Goal: Communication & Community: Share content

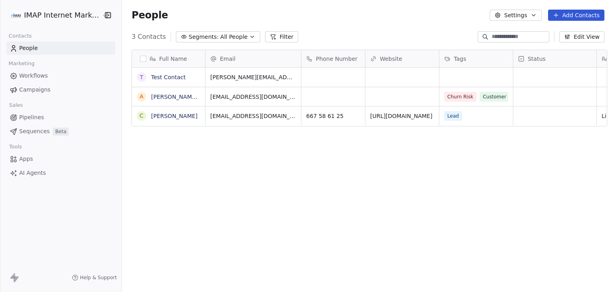
scroll to position [250, 488]
click at [56, 21] on html "IMAP Internet Marketing SL Contacts People Marketing Workflows Campaigns Sales …" at bounding box center [307, 146] width 614 height 292
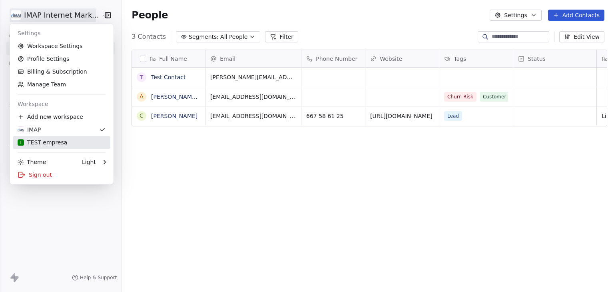
click at [43, 144] on div "T TEST empresa" at bounding box center [43, 142] width 50 height 8
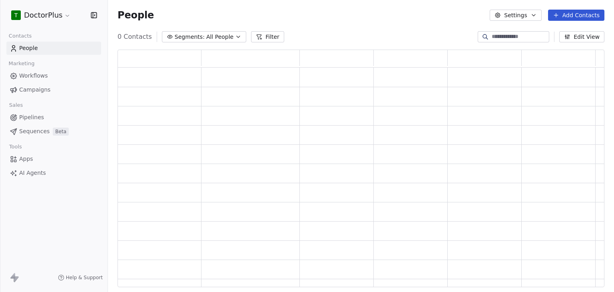
scroll to position [231, 480]
click at [66, 19] on html "T DoctorPlus Contacts People Marketing Workflows Campaigns Sales Pipelines Sequ…" at bounding box center [307, 146] width 614 height 292
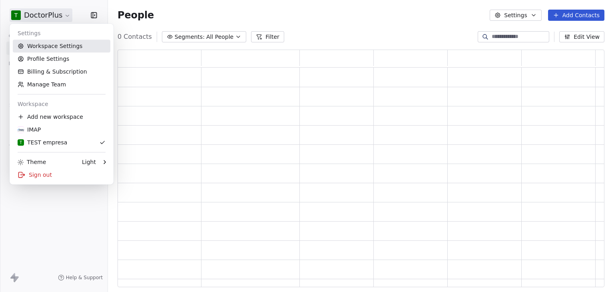
click at [56, 43] on link "Workspace Settings" at bounding box center [62, 46] width 98 height 13
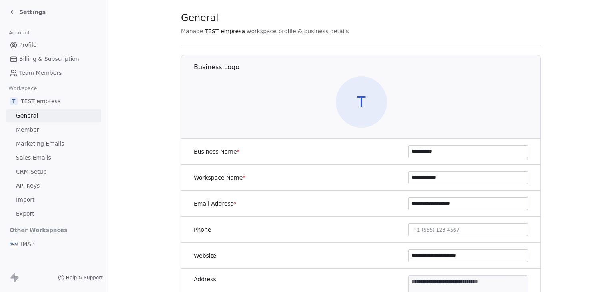
scroll to position [40, 0]
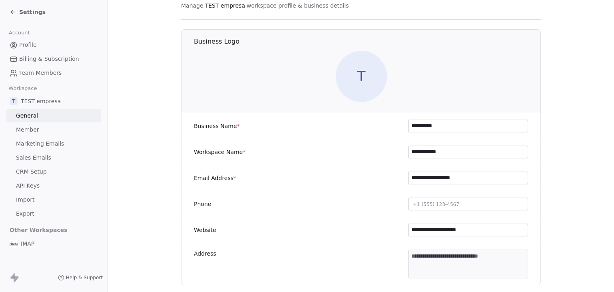
click at [20, 10] on span "Settings" at bounding box center [32, 12] width 26 height 8
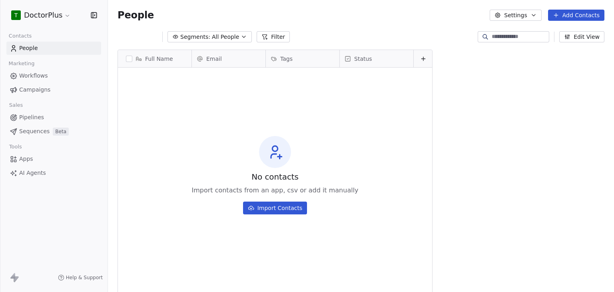
scroll to position [250, 500]
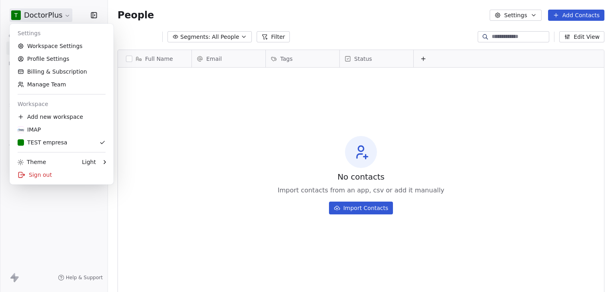
click at [39, 12] on html "T DoctorPlus Contacts People Marketing Workflows Campaigns Sales Pipelines Sequ…" at bounding box center [307, 146] width 614 height 292
click at [72, 13] on html "T DoctorPlus Contacts People Marketing Workflows Campaigns Sales Pipelines Sequ…" at bounding box center [307, 146] width 614 height 292
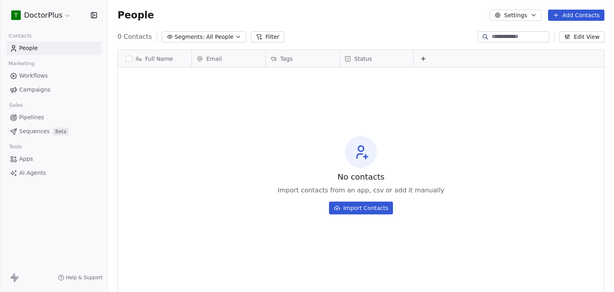
click at [62, 16] on html "T DoctorPlus Contacts People Marketing Workflows Campaigns Sales Pipelines Sequ…" at bounding box center [307, 146] width 614 height 292
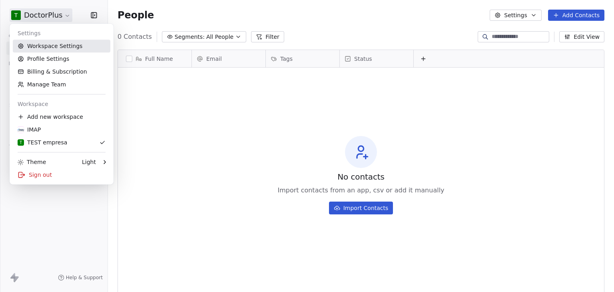
click at [67, 52] on link "Workspace Settings" at bounding box center [62, 46] width 98 height 13
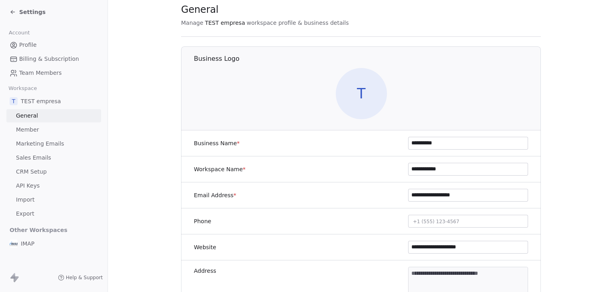
scroll to position [24, 0]
click at [29, 16] on div "Settings" at bounding box center [56, 11] width 92 height 11
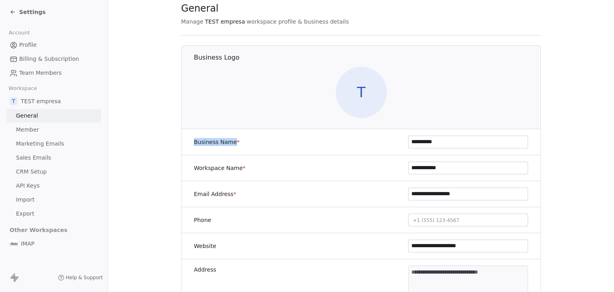
drag, startPoint x: 191, startPoint y: 141, endPoint x: 229, endPoint y: 141, distance: 38.4
click at [229, 141] on label "Business Name *" at bounding box center [217, 142] width 46 height 8
copy label "Business Name"
drag, startPoint x: 190, startPoint y: 165, endPoint x: 235, endPoint y: 165, distance: 44.8
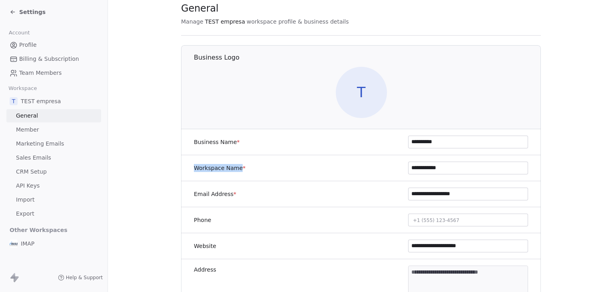
click at [235, 165] on div "**********" at bounding box center [361, 168] width 360 height 26
copy label "Workspace Name"
drag, startPoint x: 191, startPoint y: 141, endPoint x: 230, endPoint y: 142, distance: 39.2
click at [230, 142] on label "Business Name *" at bounding box center [217, 142] width 46 height 8
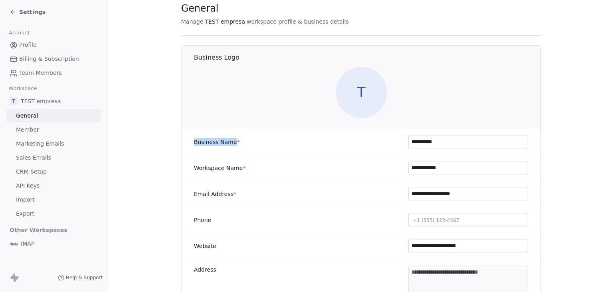
copy label "Business Name"
click at [11, 11] on icon at bounding box center [13, 12] width 6 height 6
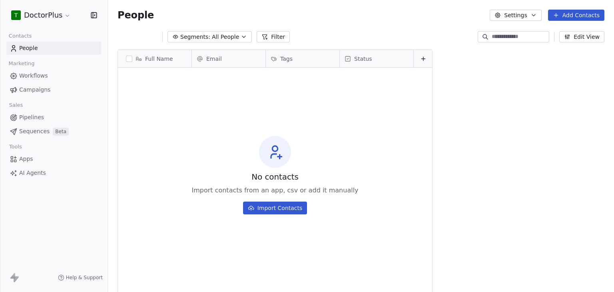
scroll to position [250, 500]
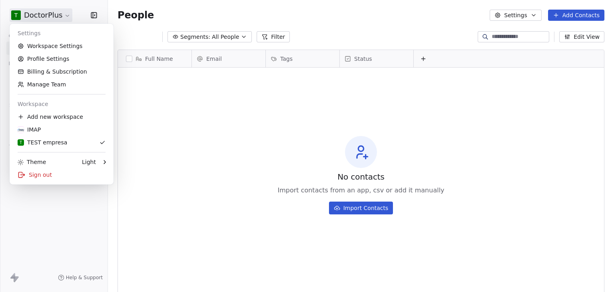
click at [23, 13] on html "T DoctorPlus Contacts People Marketing Workflows Campaigns Sales Pipelines Sequ…" at bounding box center [307, 146] width 614 height 292
click at [42, 82] on link "Manage Team" at bounding box center [62, 84] width 98 height 13
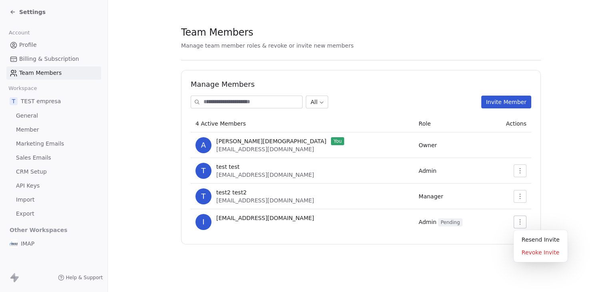
click at [519, 222] on icon "button" at bounding box center [520, 222] width 6 height 6
click at [566, 199] on section "Team Members Manage team member roles & revoke or invite new members Manage Mem…" at bounding box center [361, 135] width 506 height 270
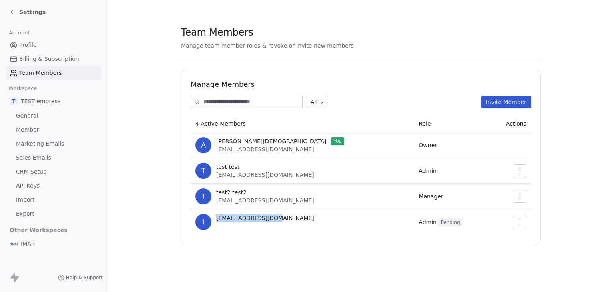
drag, startPoint x: 277, startPoint y: 219, endPoint x: 216, endPoint y: 220, distance: 61.6
click at [216, 220] on div "i info@doctrorplus.es" at bounding box center [301, 222] width 213 height 16
copy span "info@doctrorplus.es"
click at [22, 12] on span "Settings" at bounding box center [32, 12] width 26 height 8
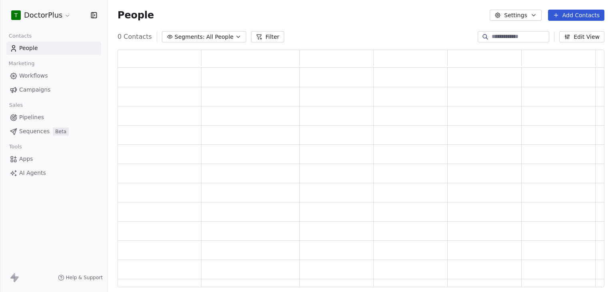
scroll to position [231, 480]
click at [33, 13] on html "T DoctorPlus Contacts People Marketing Workflows Campaigns Sales Pipelines Sequ…" at bounding box center [307, 146] width 614 height 292
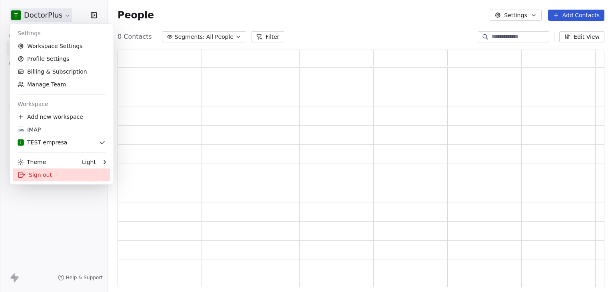
click at [33, 171] on div "Sign out" at bounding box center [62, 174] width 98 height 13
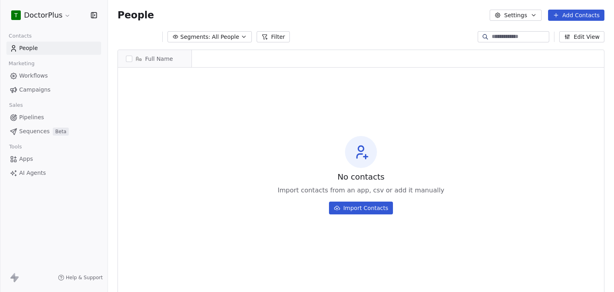
scroll to position [6, 6]
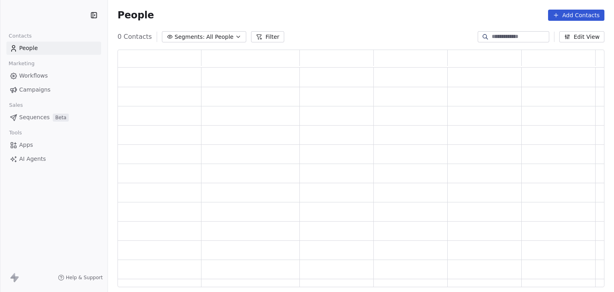
scroll to position [231, 480]
click at [44, 18] on html "Contacts People Marketing Workflows Campaigns Sales Pipelines Sequences Beta To…" at bounding box center [307, 146] width 614 height 292
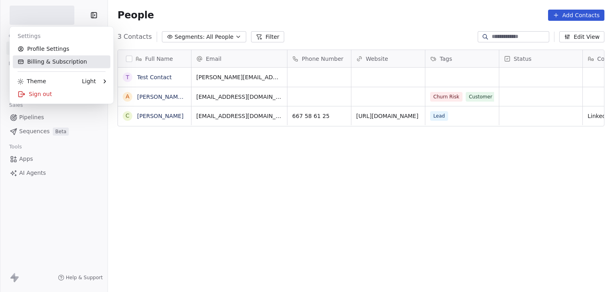
scroll to position [6, 6]
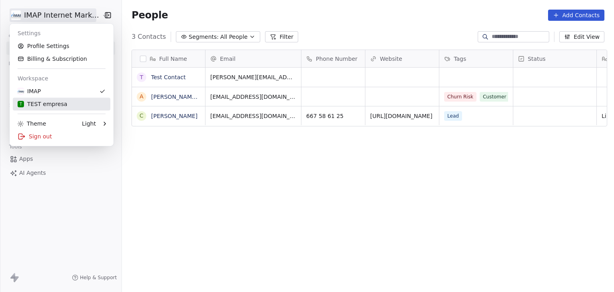
click at [36, 104] on div "T TEST empresa" at bounding box center [43, 104] width 50 height 8
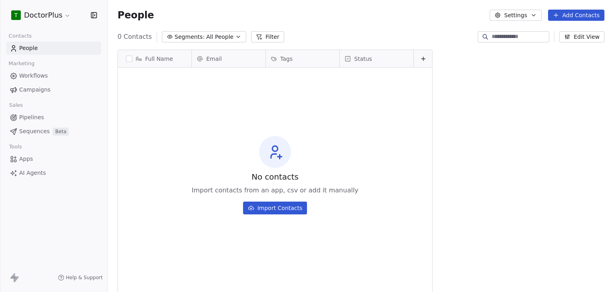
scroll to position [250, 500]
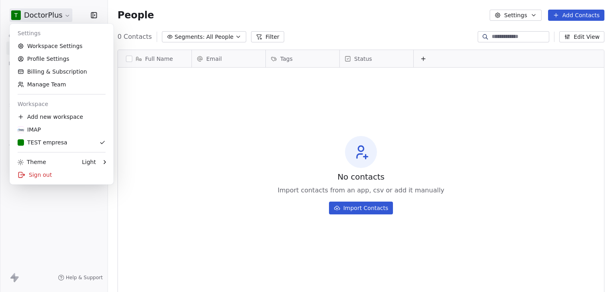
click at [49, 16] on html "T DoctorPlus Contacts People Marketing Workflows Campaigns Sales Pipelines Sequ…" at bounding box center [307, 146] width 614 height 292
click at [42, 126] on div "IMAP" at bounding box center [62, 129] width 88 height 8
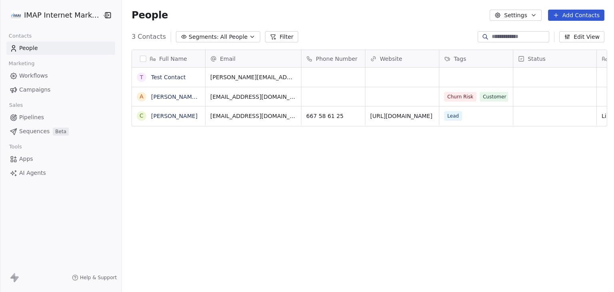
scroll to position [250, 488]
click at [171, 80] on link "Test Contact" at bounding box center [168, 77] width 35 height 6
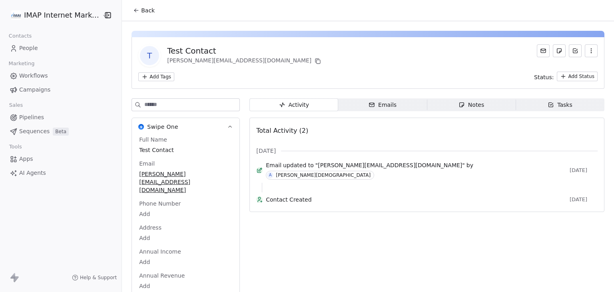
click at [525, 103] on span "Tasks Tasks" at bounding box center [559, 104] width 89 height 13
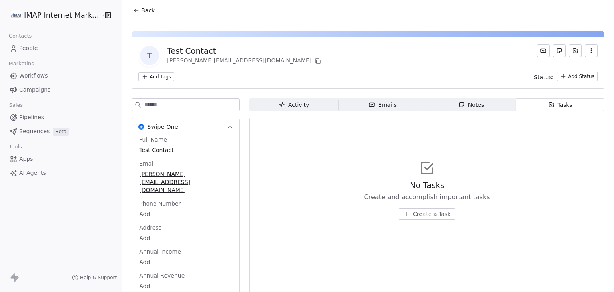
click at [368, 103] on icon "button" at bounding box center [371, 104] width 6 height 6
click at [421, 215] on span "Compose Email" at bounding box center [432, 214] width 44 height 8
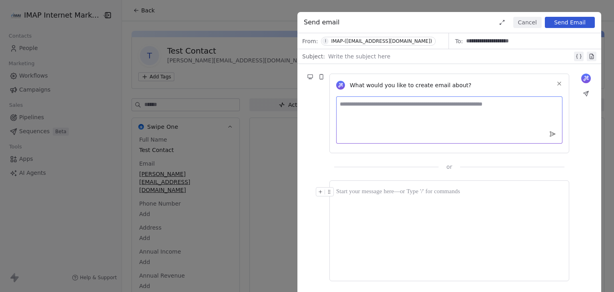
click at [392, 109] on textarea at bounding box center [449, 119] width 226 height 47
type textarea "**********"
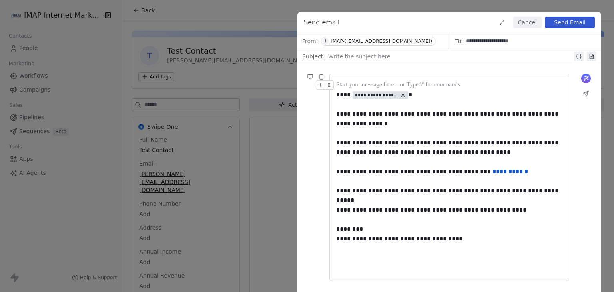
click at [521, 22] on button "Cancel" at bounding box center [527, 22] width 28 height 11
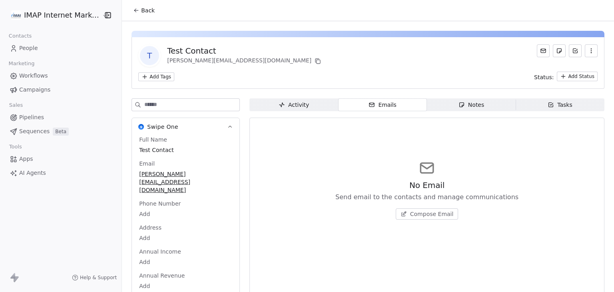
click at [416, 217] on span "Compose Email" at bounding box center [432, 214] width 44 height 8
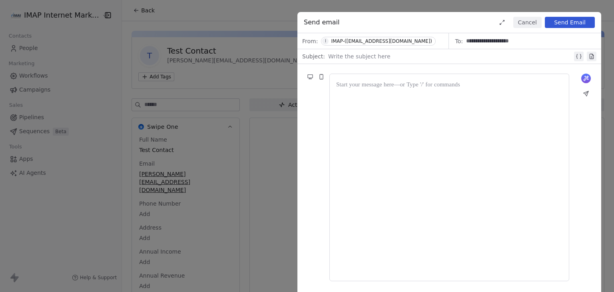
click at [404, 98] on div at bounding box center [449, 177] width 226 height 194
click at [524, 19] on button "Cancel" at bounding box center [527, 22] width 28 height 11
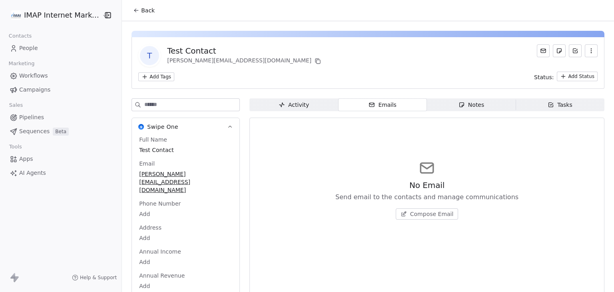
click at [141, 10] on span "Back" at bounding box center [148, 10] width 14 height 8
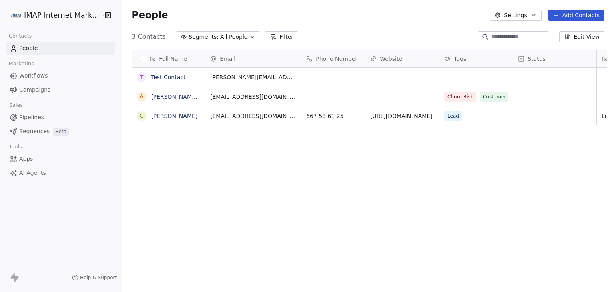
scroll to position [250, 488]
click at [162, 76] on link "Test Contact" at bounding box center [168, 77] width 35 height 6
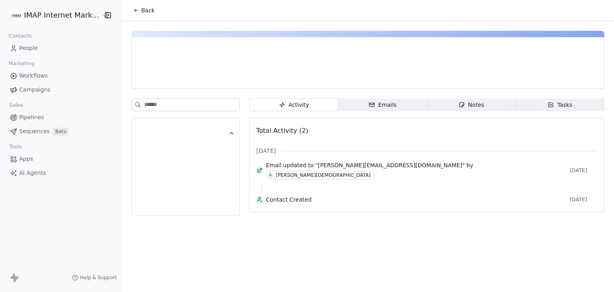
click at [384, 103] on div "Emails" at bounding box center [382, 105] width 28 height 8
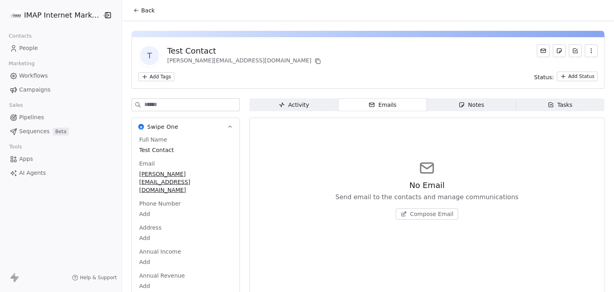
click at [424, 216] on span "Compose Email" at bounding box center [432, 214] width 44 height 8
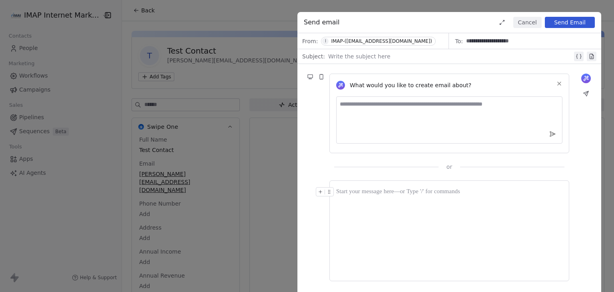
click at [392, 105] on textarea at bounding box center [449, 119] width 226 height 47
type textarea "**********"
click at [527, 22] on button "Cancel" at bounding box center [527, 22] width 28 height 11
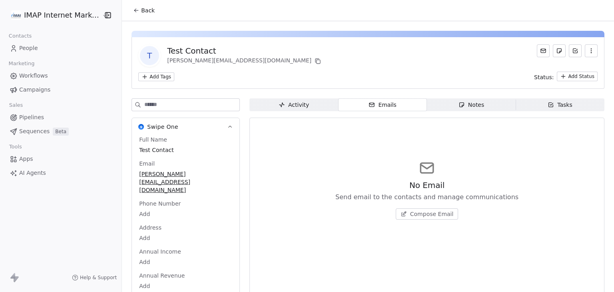
click at [129, 7] on button "Back" at bounding box center [143, 10] width 31 height 14
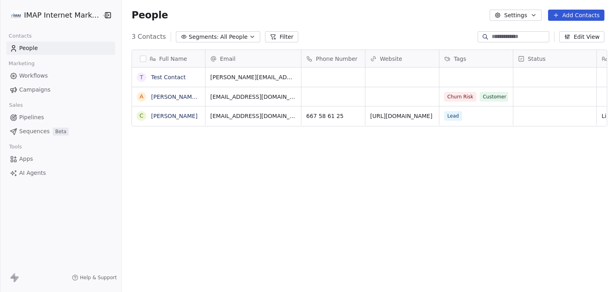
scroll to position [250, 488]
click at [45, 16] on html "IMAP Internet Marketing SL Contacts People Marketing Workflows Campaigns Sales …" at bounding box center [307, 146] width 614 height 292
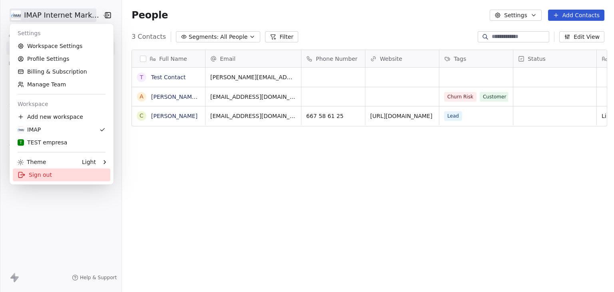
click at [40, 170] on div "Sign out" at bounding box center [62, 174] width 98 height 13
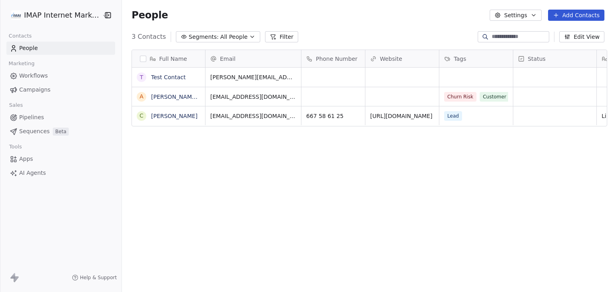
scroll to position [6, 6]
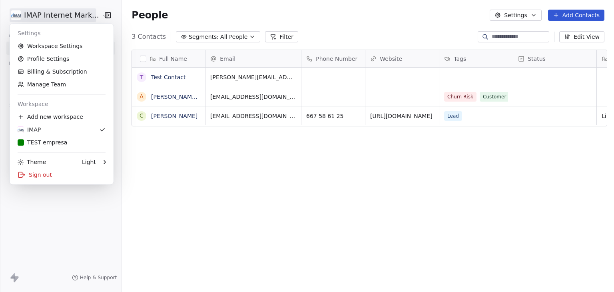
click at [78, 12] on html "IMAP Internet Marketing SL Contacts People Marketing Workflows Campaigns Sales …" at bounding box center [307, 146] width 614 height 292
click at [38, 174] on div "Sign out" at bounding box center [62, 174] width 98 height 13
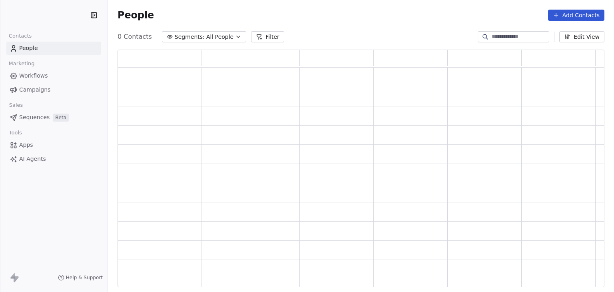
scroll to position [231, 480]
